Goal: Task Accomplishment & Management: Manage account settings

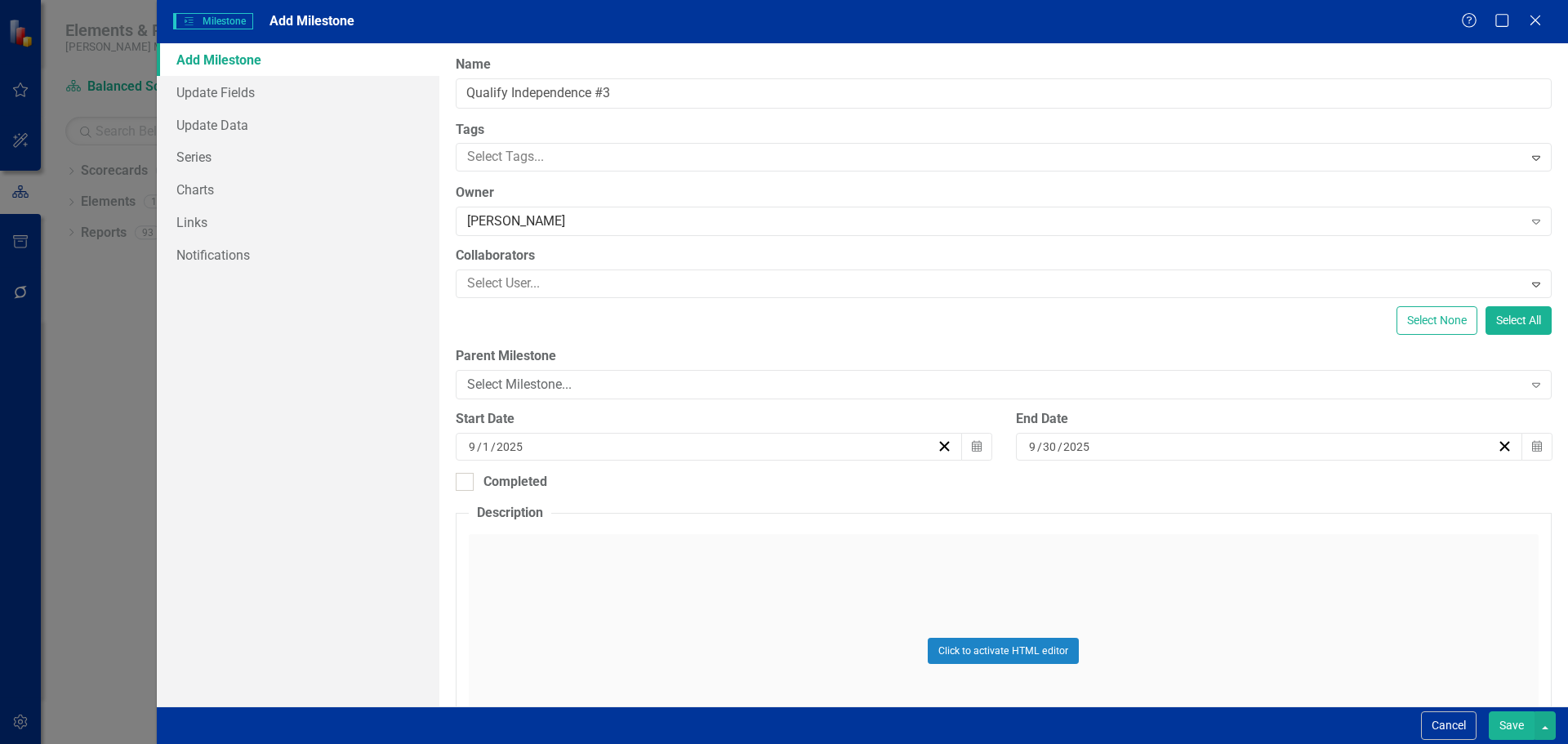
scroll to position [57, 0]
click at [505, 385] on div "Select Milestone..." at bounding box center [995, 385] width 1056 height 19
drag, startPoint x: 622, startPoint y: 90, endPoint x: 446, endPoint y: 88, distance: 176.0
click at [446, 88] on div "ClearPoint Can Do More! How ClearPoint Can Help Close Enterprise plans can auto…" at bounding box center [1004, 375] width 1129 height 663
click at [492, 381] on div "Select Milestone..." at bounding box center [995, 385] width 1056 height 19
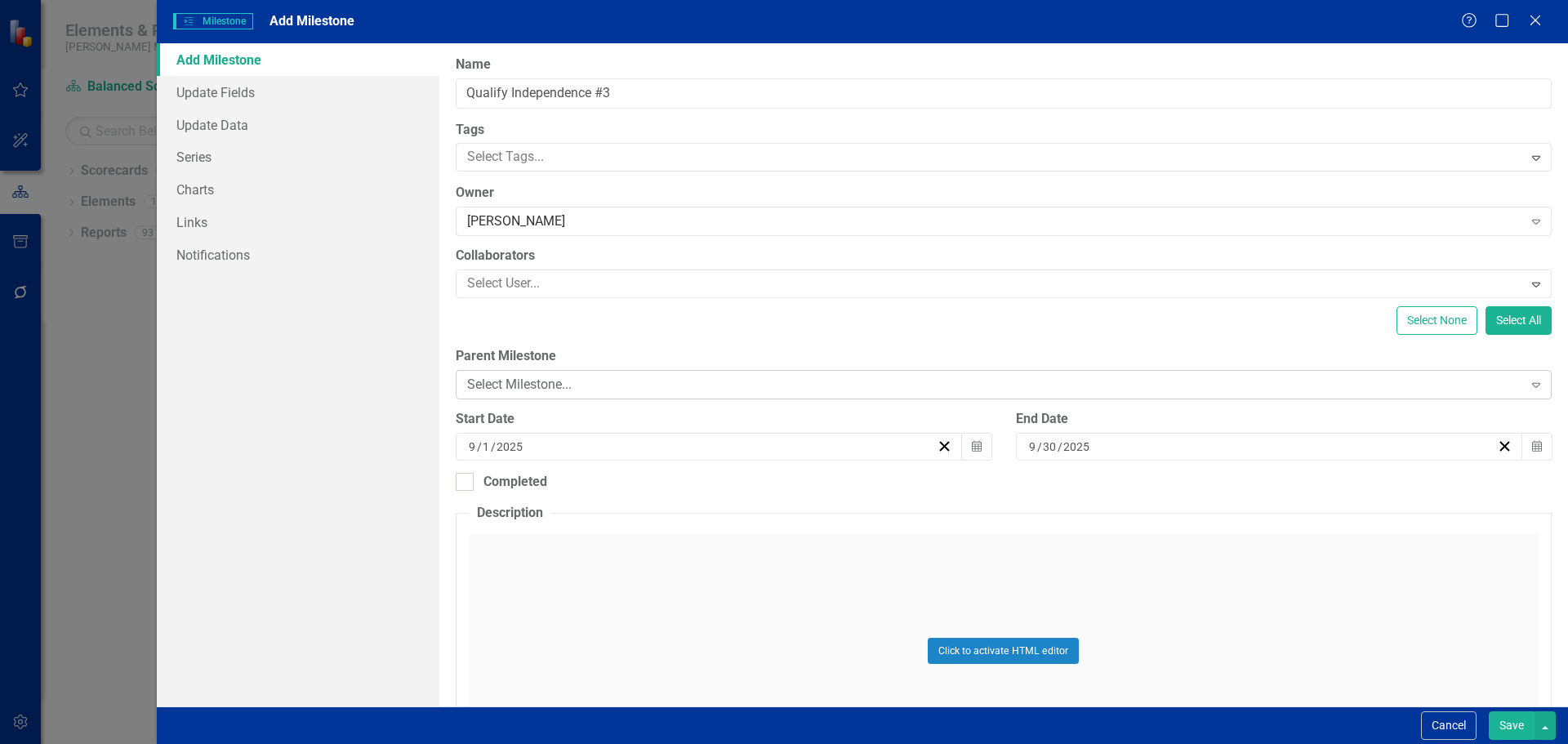
drag, startPoint x: 492, startPoint y: 381, endPoint x: 478, endPoint y: 381, distance: 14.0
click at [478, 381] on div "Select Milestone..." at bounding box center [995, 385] width 1056 height 19
click at [514, 379] on div "Select Milestone..." at bounding box center [995, 385] width 1056 height 19
type input "Complete Phone Outreach"
click at [521, 454] on input "2025" at bounding box center [510, 446] width 29 height 16
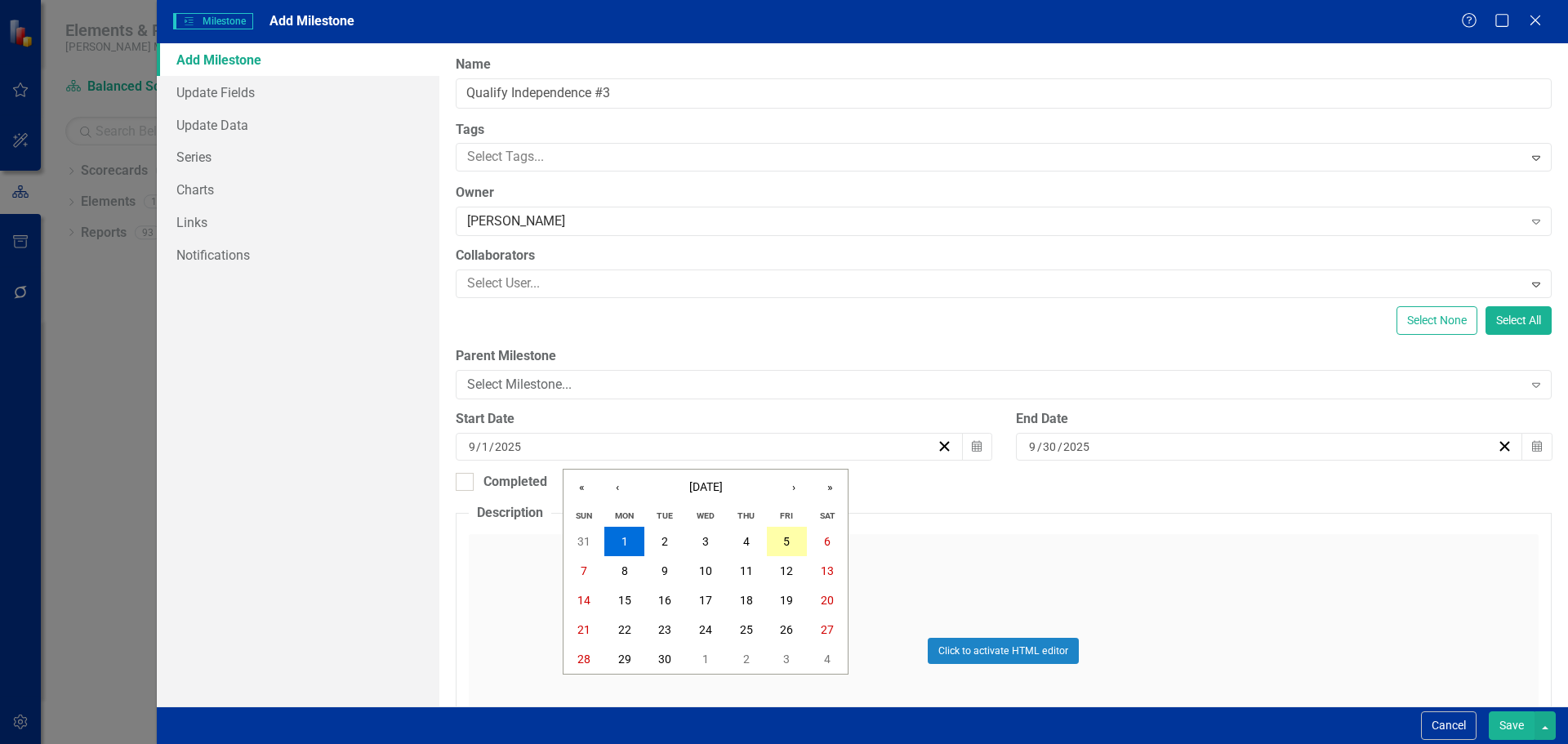
click at [786, 542] on abbr "5" at bounding box center [787, 541] width 7 height 13
click at [1146, 446] on div "[DATE]" at bounding box center [1262, 446] width 470 height 16
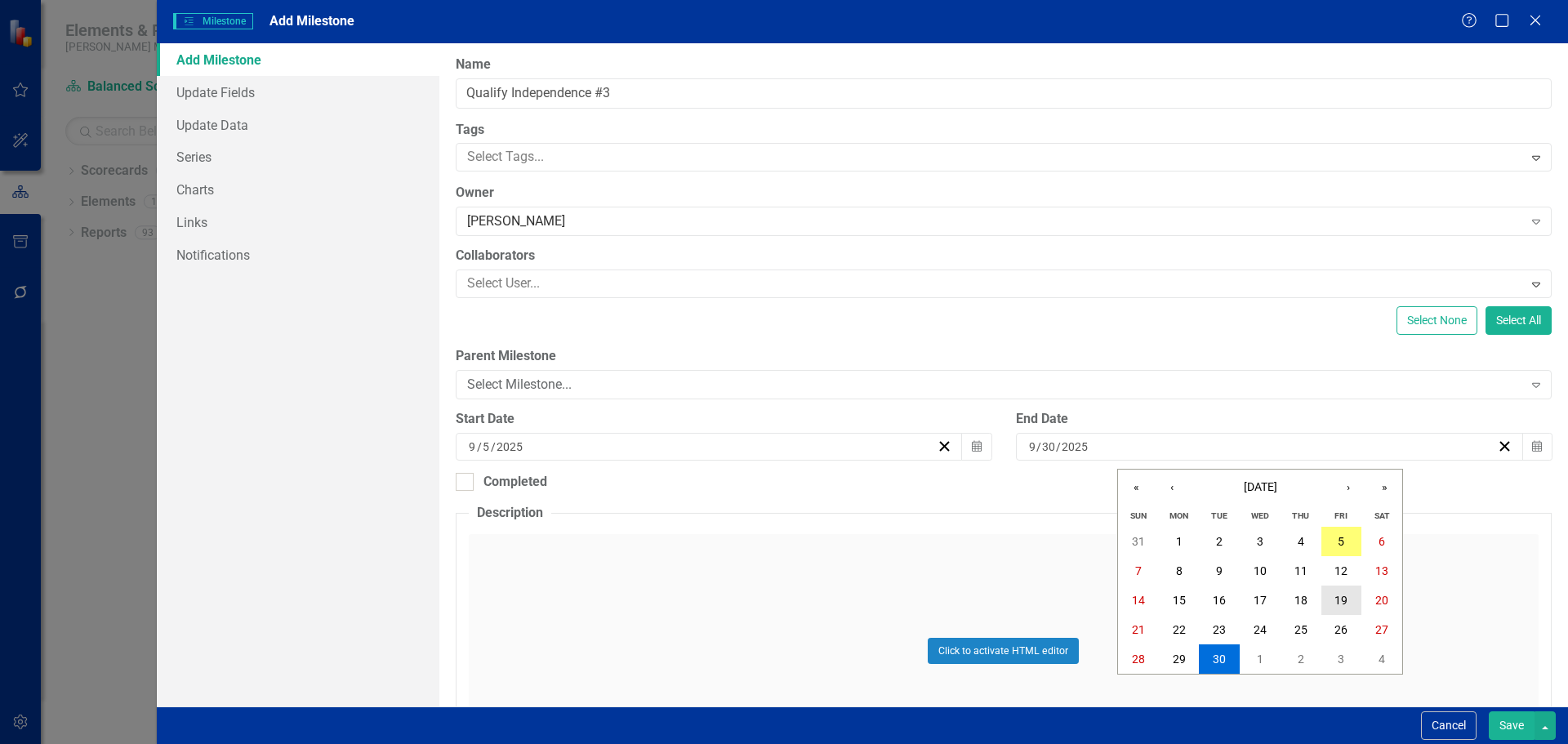
click at [1352, 595] on button "19" at bounding box center [1342, 600] width 41 height 30
click at [1516, 729] on button "Save" at bounding box center [1511, 725] width 46 height 29
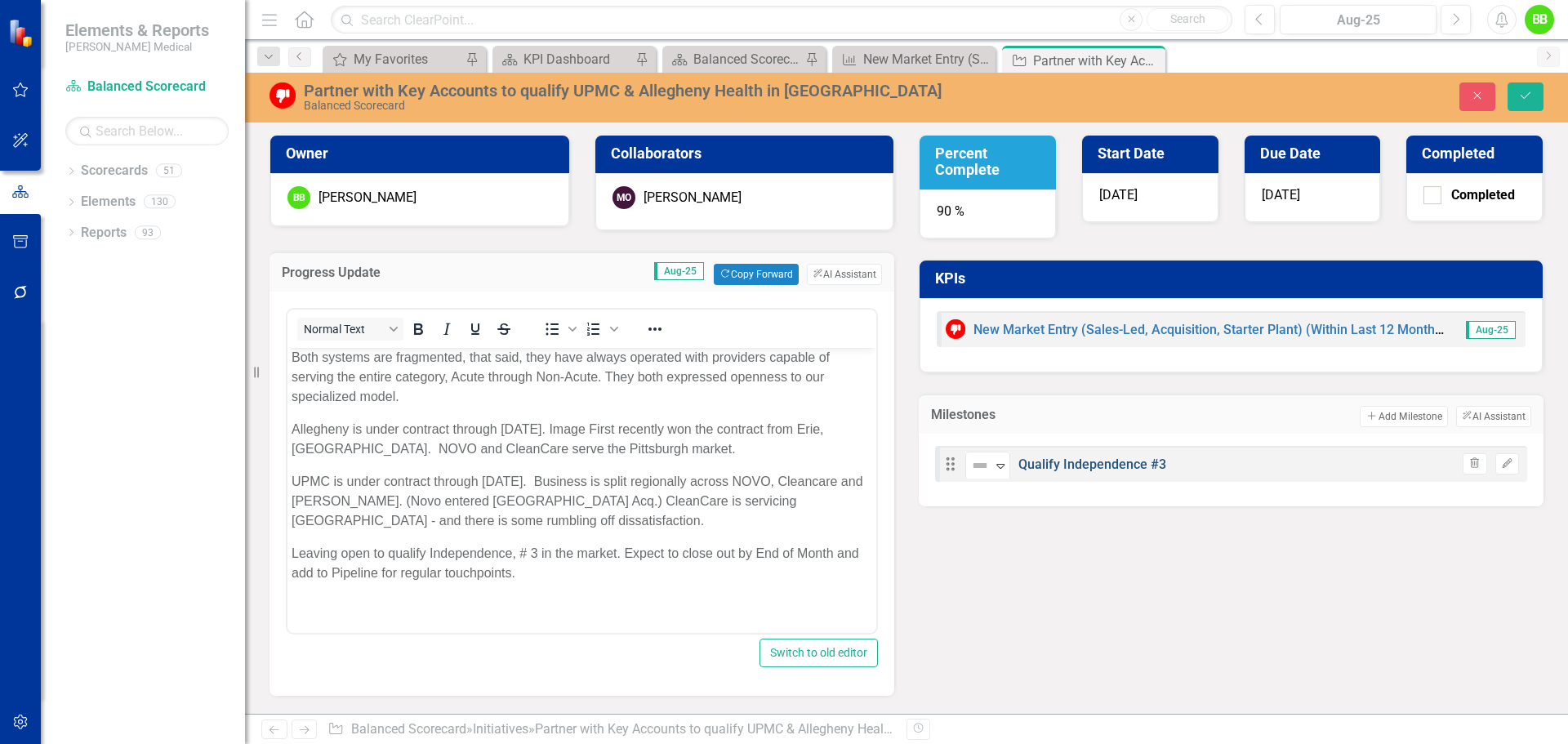
click at [1110, 461] on link "Qualify Independence #3" at bounding box center [1092, 464] width 148 height 15
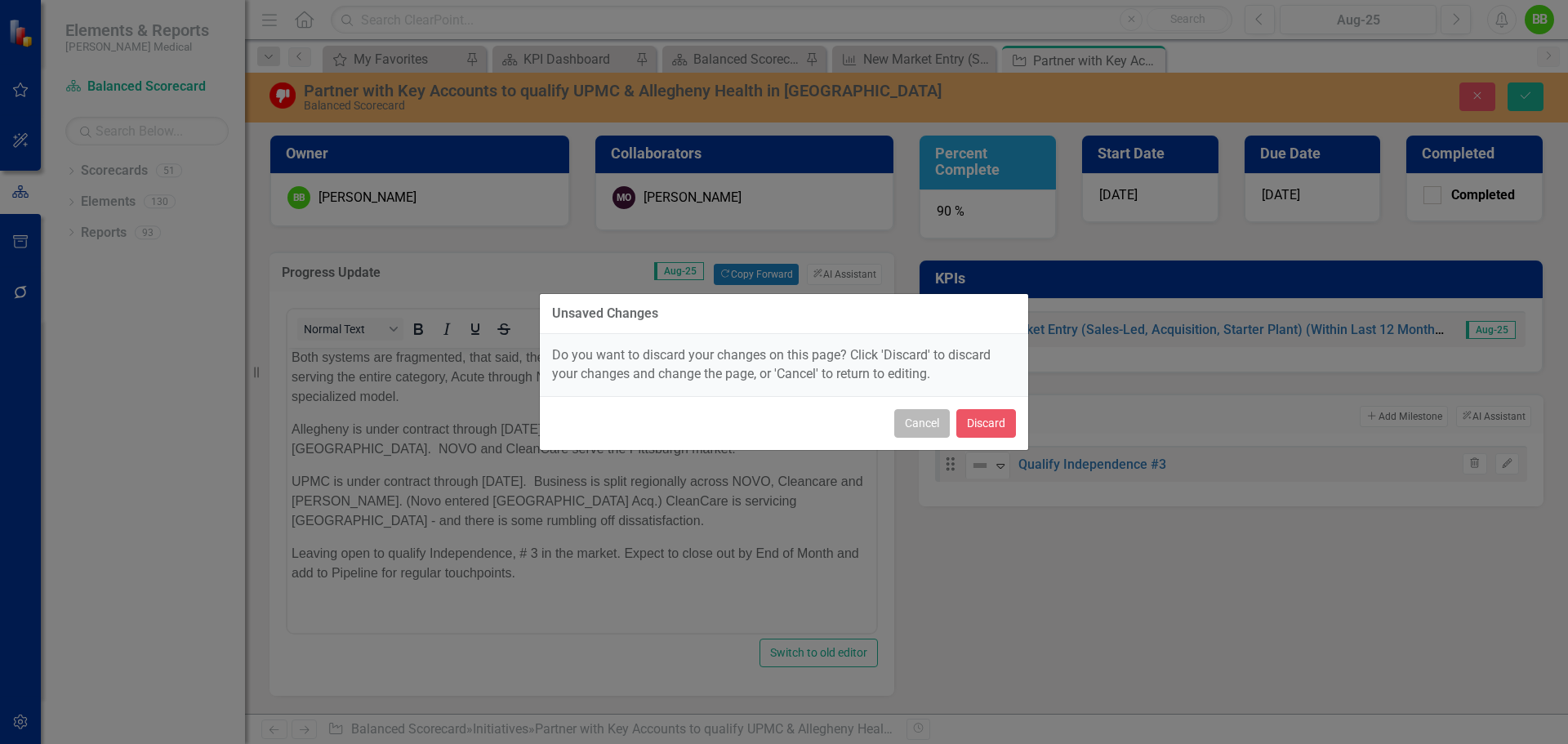
click at [922, 425] on button "Cancel" at bounding box center [922, 423] width 56 height 29
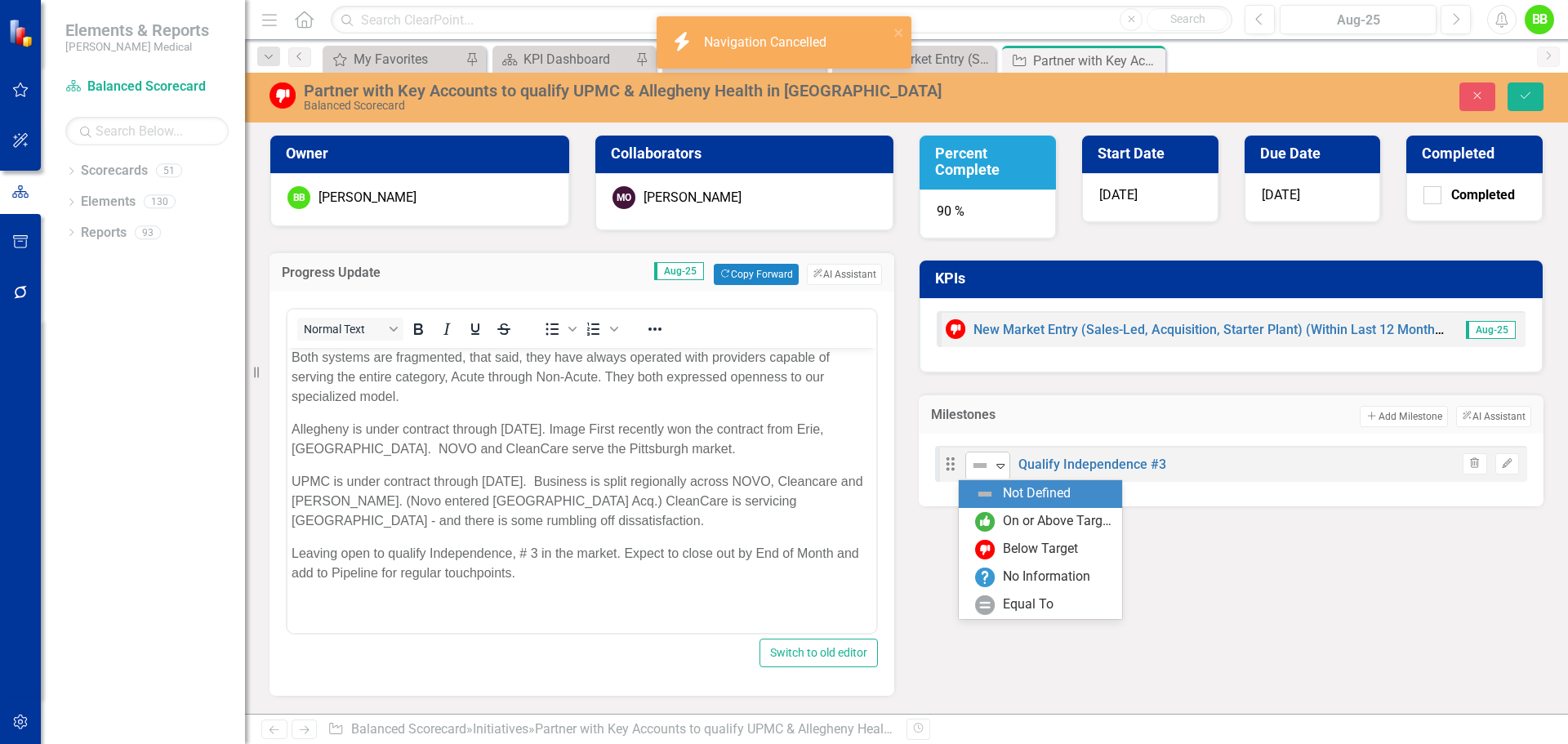
click at [997, 465] on icon at bounding box center [1001, 466] width 8 height 5
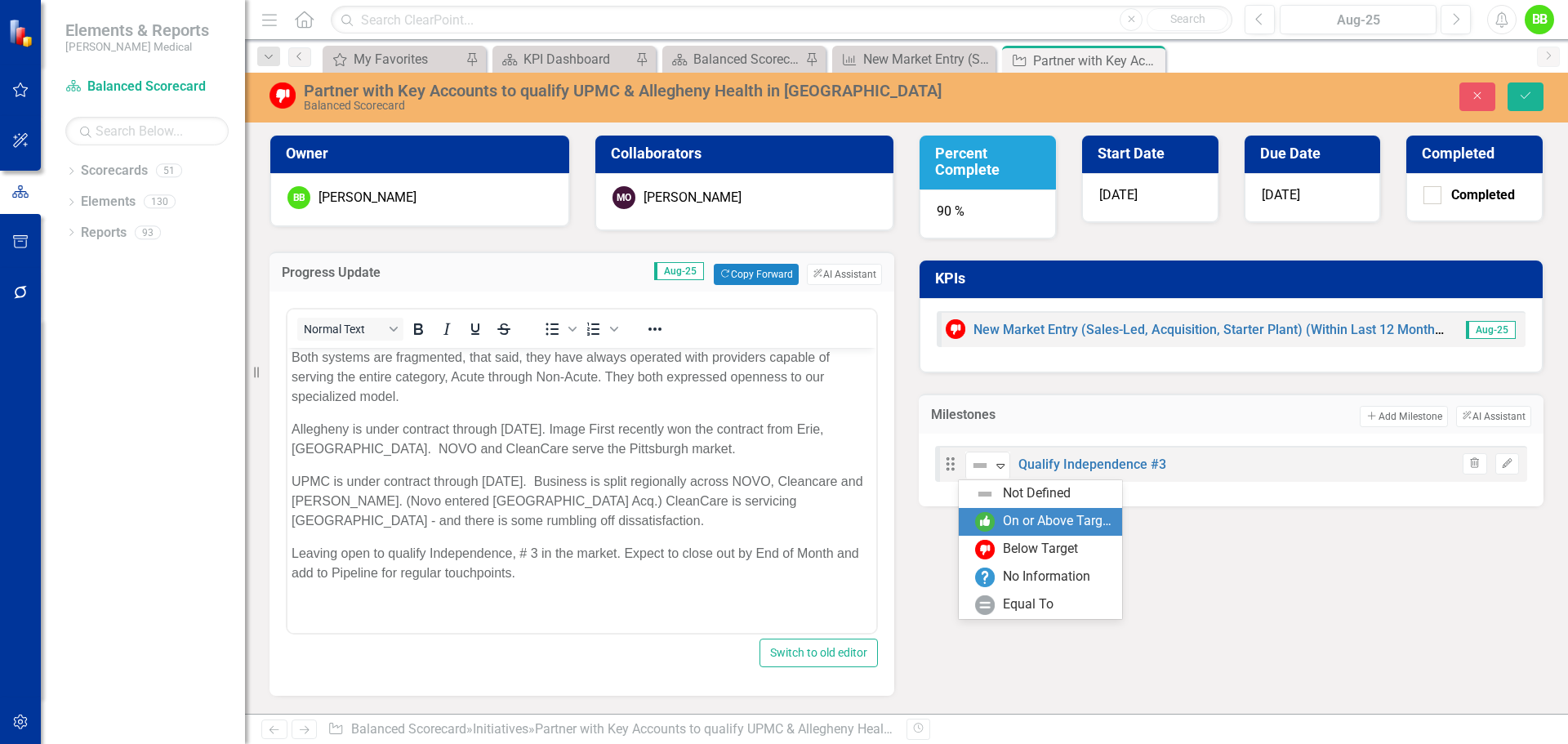
click at [1012, 517] on div "On or Above Target" at bounding box center [1058, 521] width 110 height 19
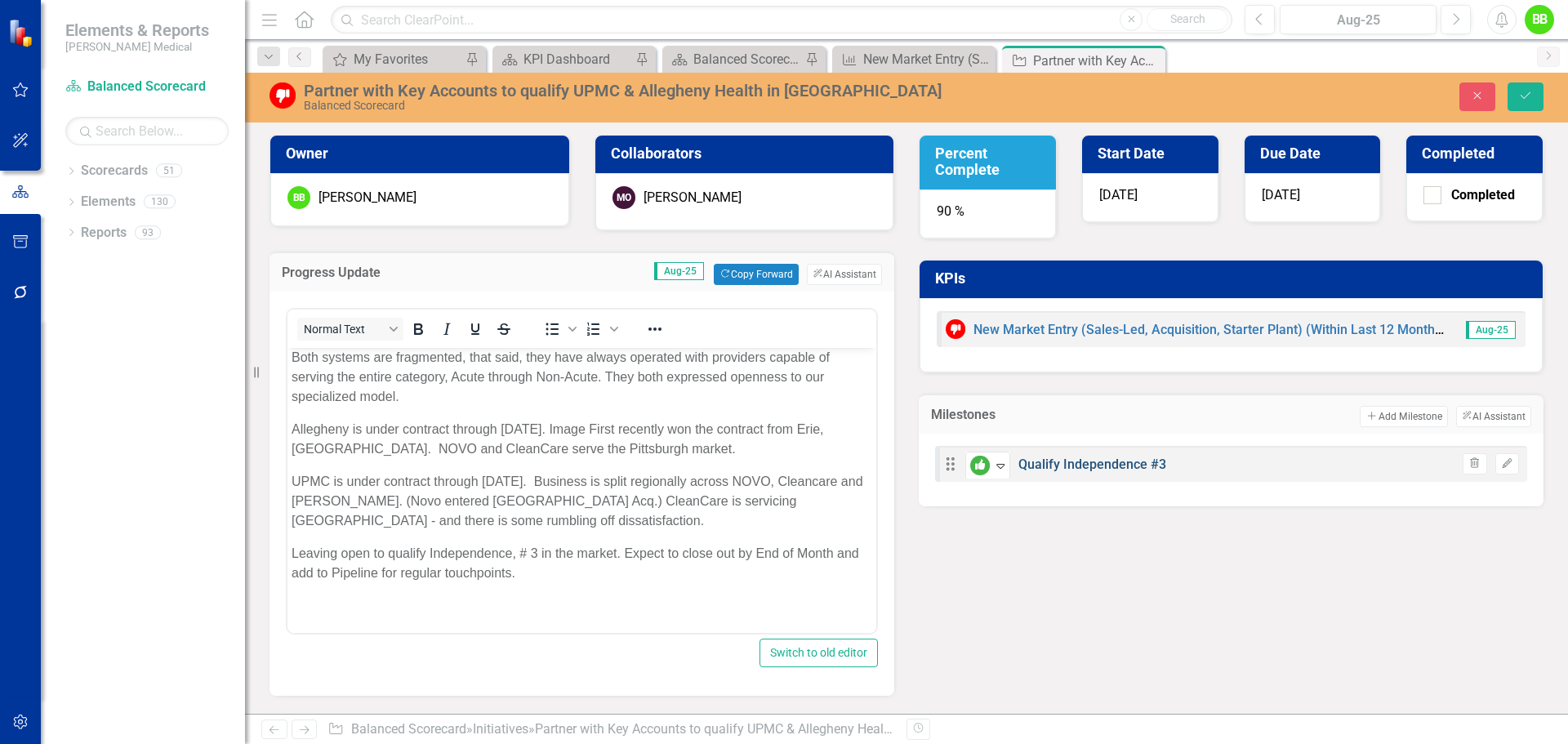
click at [1076, 464] on link "Qualify Independence #3" at bounding box center [1092, 464] width 148 height 15
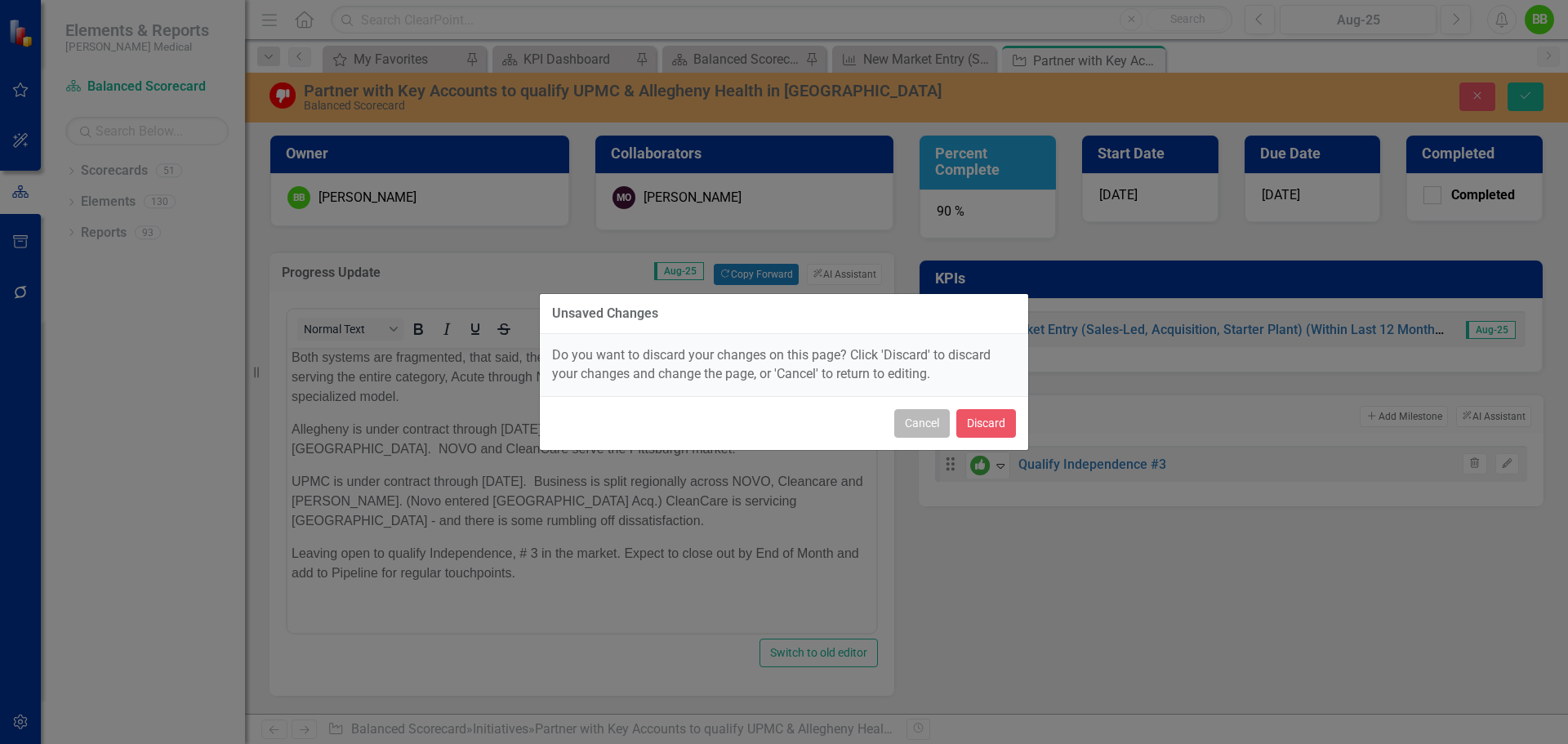
click at [928, 419] on button "Cancel" at bounding box center [922, 423] width 56 height 29
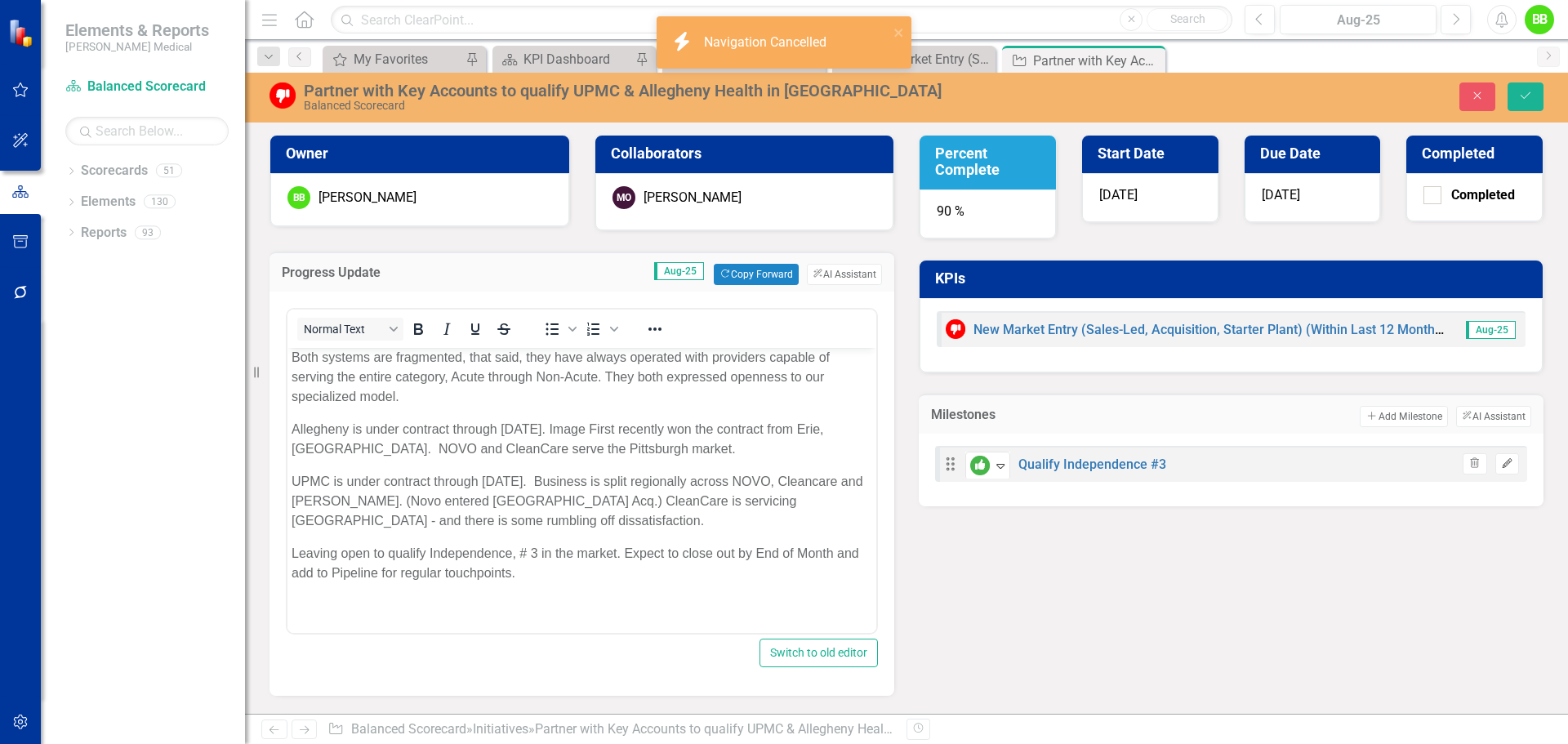
click at [1501, 462] on icon "Edit" at bounding box center [1507, 464] width 13 height 10
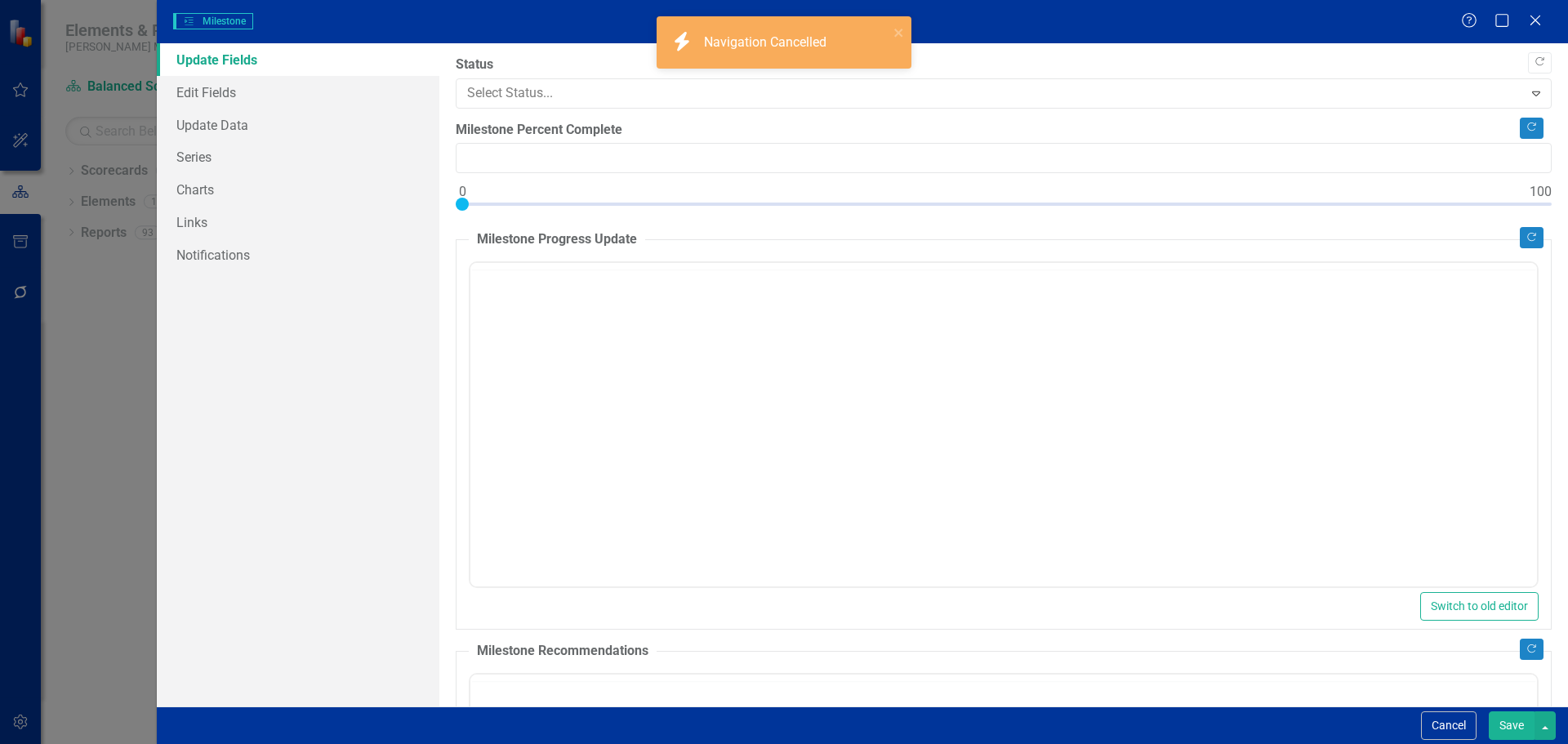
type input "0"
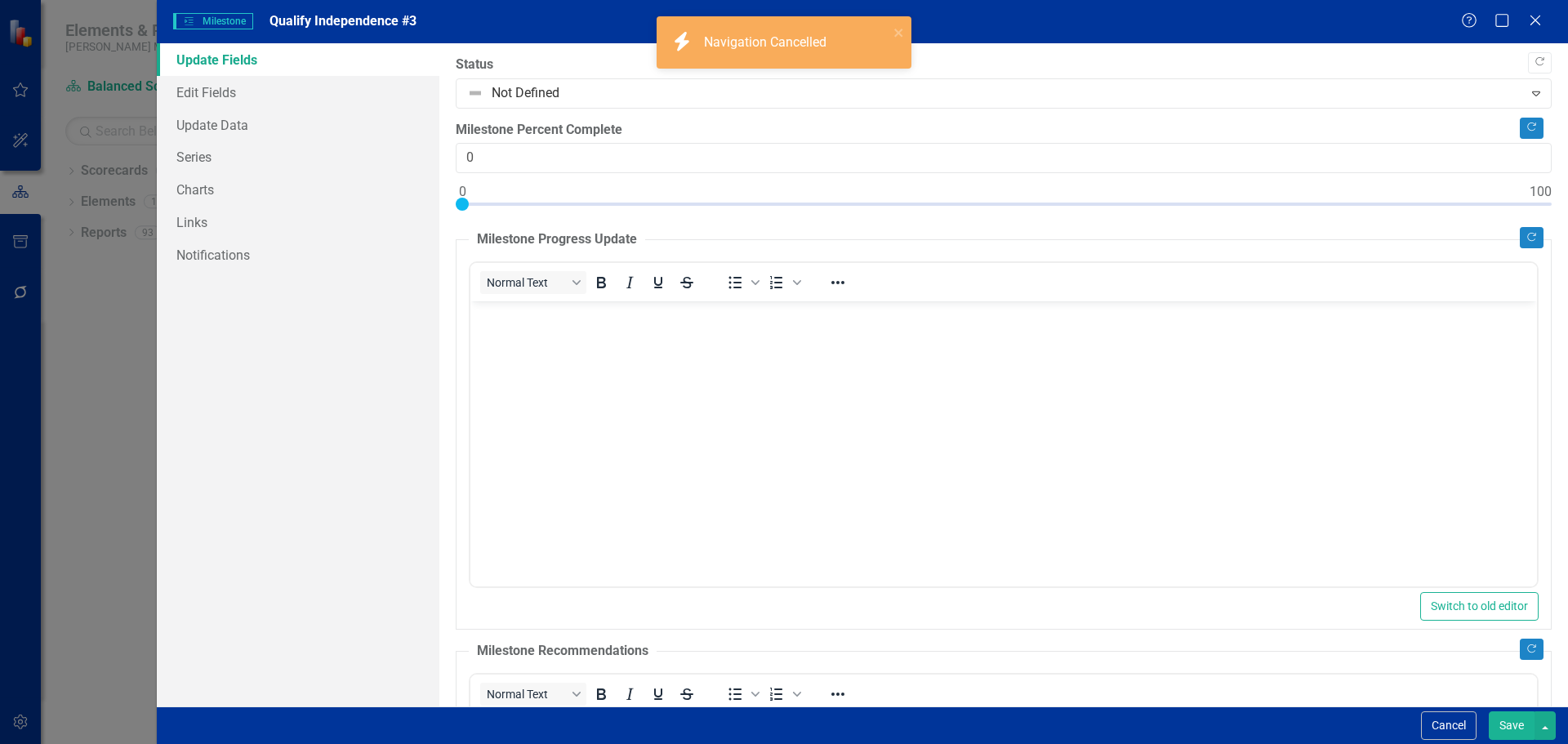
scroll to position [0, 0]
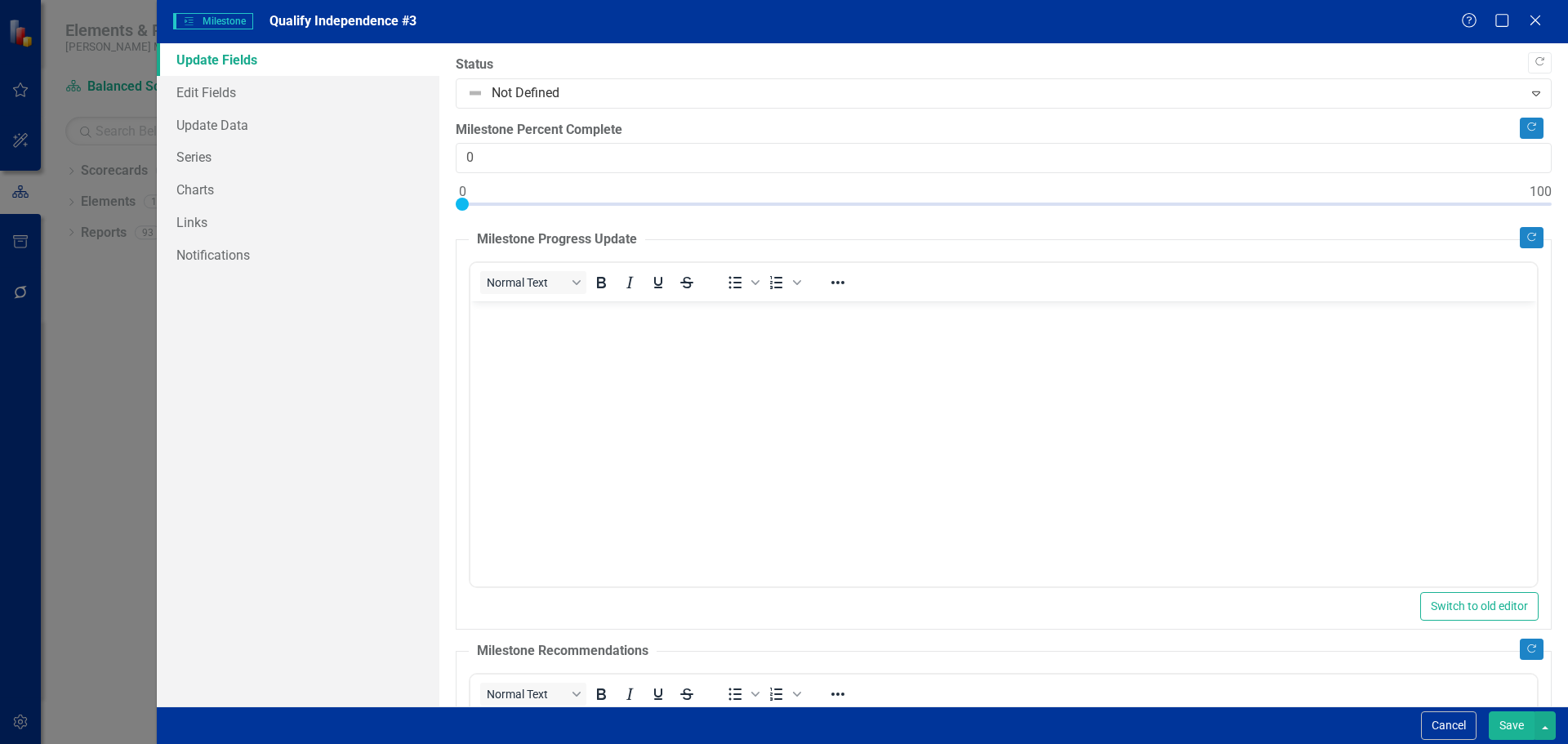
click at [544, 350] on body "Rich Text Area. Press ALT-0 for help." at bounding box center [1003, 423] width 1067 height 245
click at [1514, 732] on button "Save" at bounding box center [1511, 725] width 46 height 29
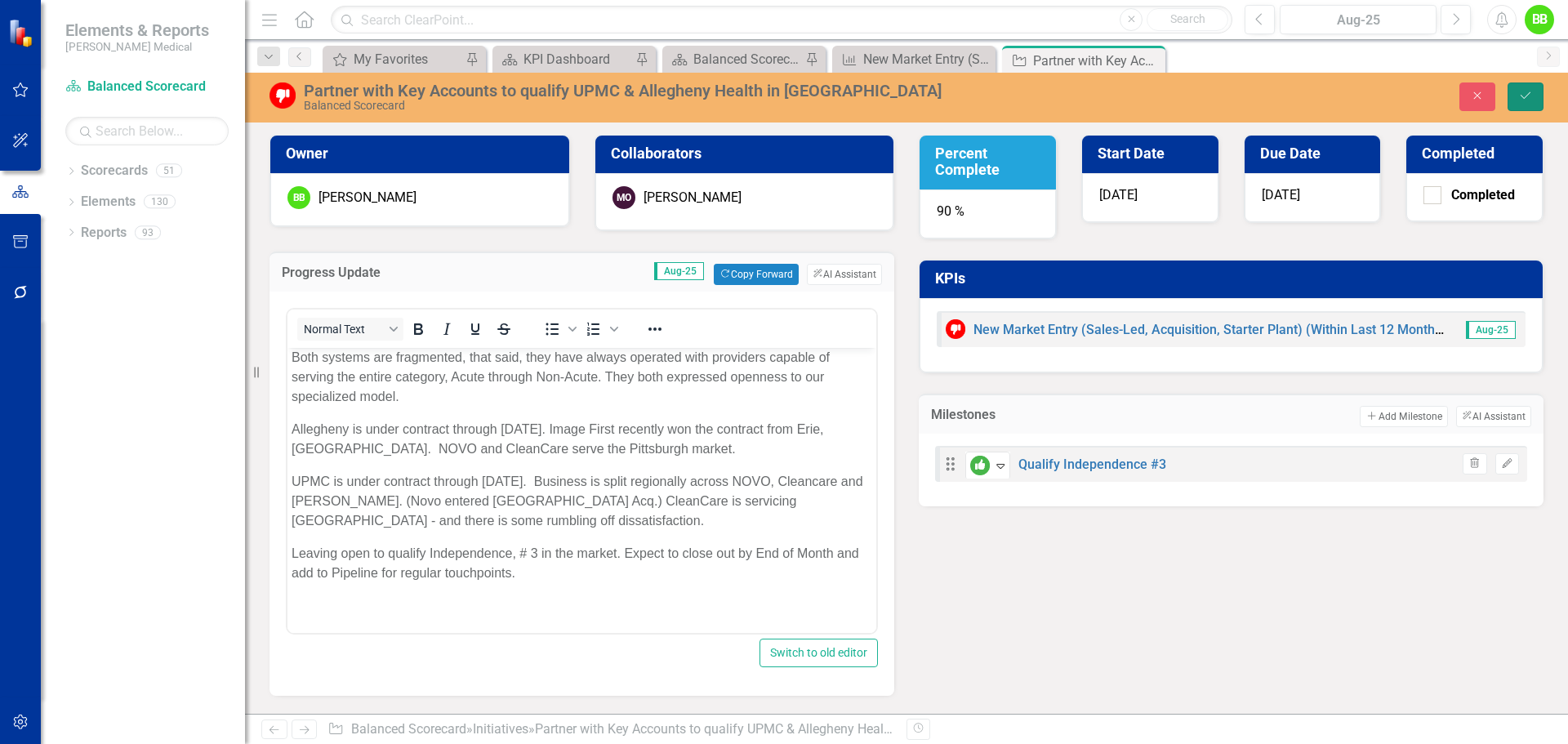
click at [1519, 89] on button "Save" at bounding box center [1526, 97] width 36 height 29
